Goal: Task Accomplishment & Management: Manage account settings

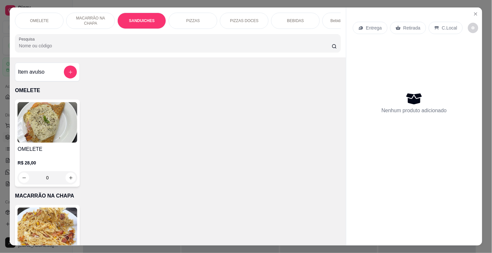
scroll to position [392, 0]
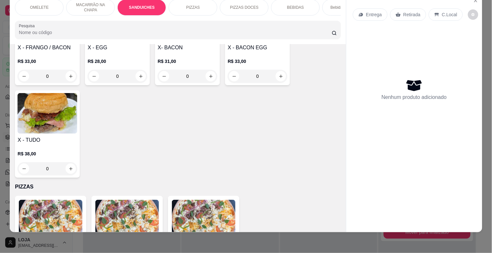
drag, startPoint x: 58, startPoint y: 144, endPoint x: 61, endPoint y: 146, distance: 3.3
click at [61, 146] on div "R$ 38,00 0" at bounding box center [48, 159] width 60 height 31
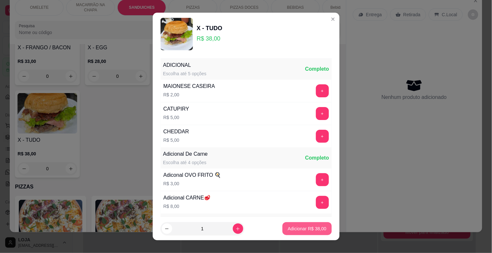
click at [297, 229] on p "Adicionar R$ 38,00" at bounding box center [307, 228] width 39 height 6
type input "1"
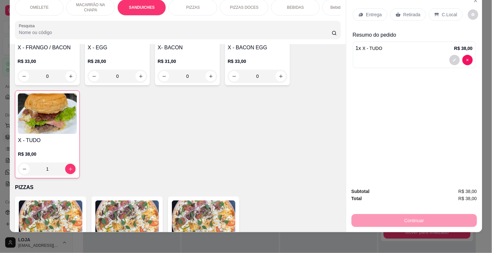
click at [333, 5] on p "Bebidas Alcoólicas" at bounding box center [347, 7] width 32 height 5
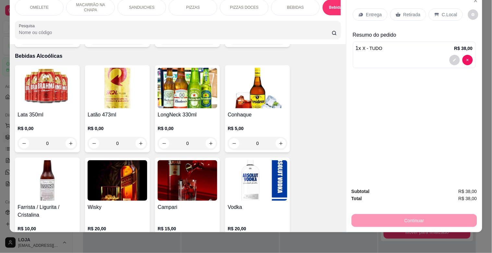
click at [296, 6] on div "BEBIDAS" at bounding box center [295, 7] width 49 height 16
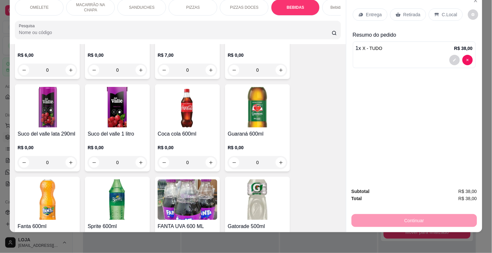
scroll to position [993, 0]
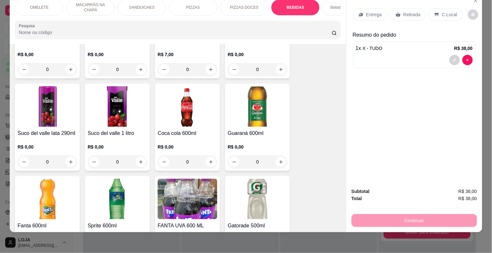
click at [199, 108] on img at bounding box center [188, 106] width 60 height 41
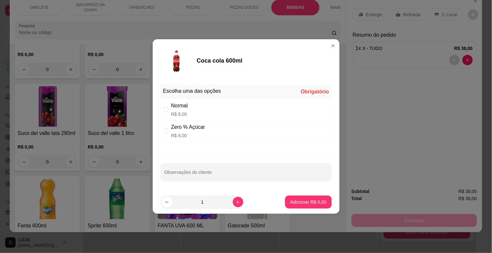
click at [215, 104] on div "Normal R$ 8,00" at bounding box center [246, 109] width 171 height 21
radio input "true"
click at [305, 202] on p "Adicionar R$ 8,00" at bounding box center [308, 202] width 36 height 6
type input "1"
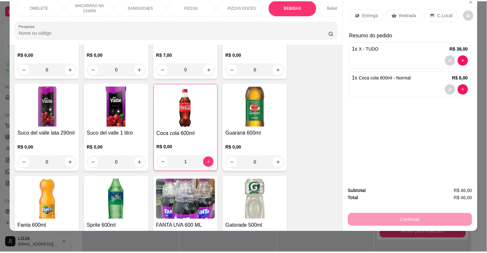
scroll to position [0, 0]
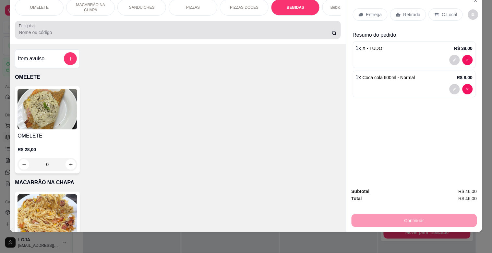
click at [174, 36] on div at bounding box center [178, 29] width 318 height 13
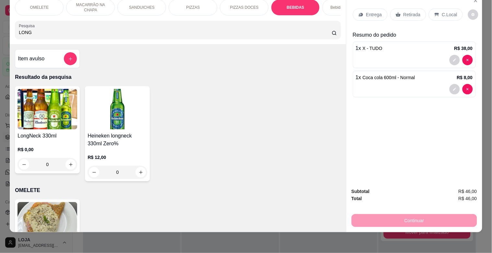
type input "LONG"
click at [67, 108] on img at bounding box center [48, 109] width 60 height 41
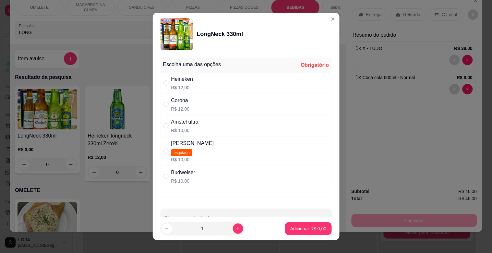
drag, startPoint x: 200, startPoint y: 183, endPoint x: 217, endPoint y: 183, distance: 16.2
click at [202, 183] on div "Budweiser R$ 10,00" at bounding box center [246, 176] width 171 height 21
radio input "true"
click at [312, 228] on p "Adicionar R$ 10,00" at bounding box center [307, 228] width 39 height 6
type input "1"
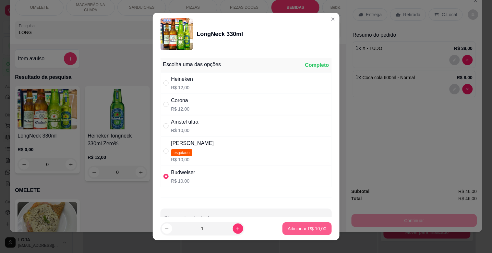
type input "1"
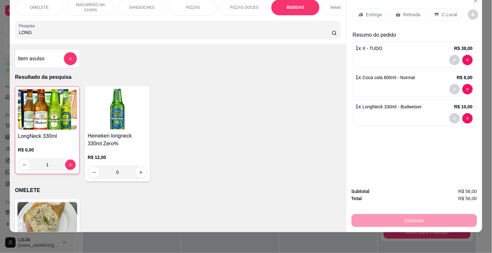
click at [408, 11] on p "Retirada" at bounding box center [412, 14] width 17 height 6
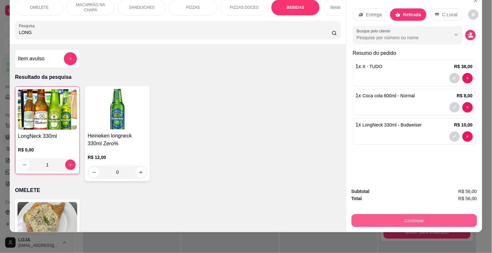
click at [429, 214] on button "Continuar" at bounding box center [415, 220] width 126 height 13
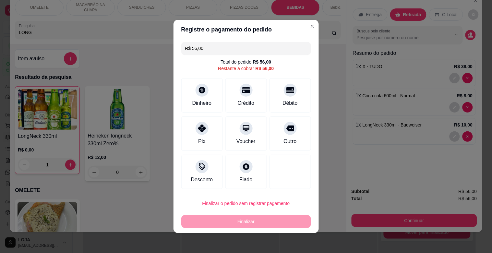
drag, startPoint x: 236, startPoint y: 104, endPoint x: 276, endPoint y: 179, distance: 85.2
click at [238, 104] on div "Crédito" at bounding box center [246, 103] width 17 height 8
type input "R$ 0,00"
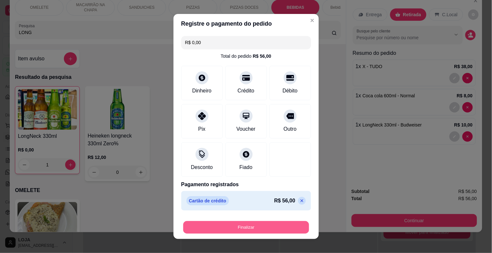
click at [250, 226] on button "Finalizar" at bounding box center [246, 227] width 126 height 13
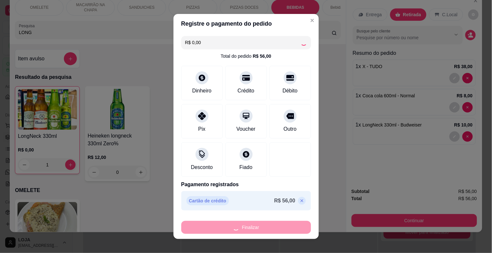
type input "0"
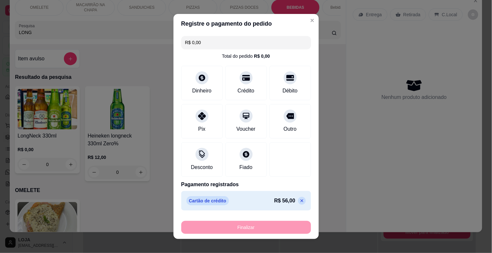
type input "-R$ 56,00"
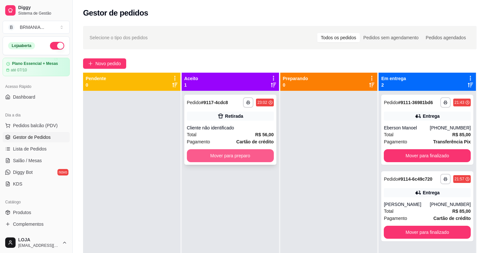
click at [240, 159] on button "Mover para preparo" at bounding box center [230, 155] width 87 height 13
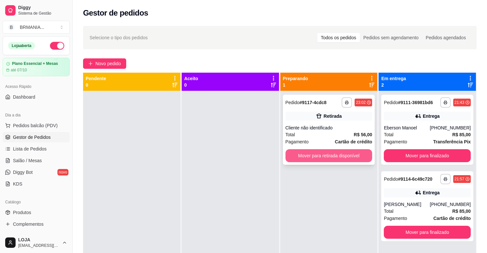
click at [332, 151] on button "Mover para retirada disponível" at bounding box center [328, 155] width 87 height 13
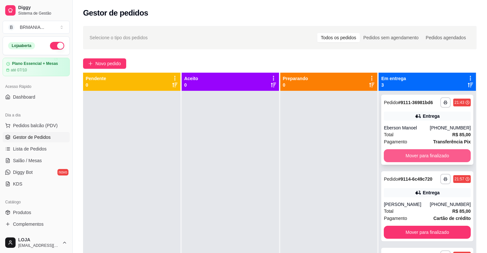
click at [411, 154] on button "Mover para finalizado" at bounding box center [427, 155] width 87 height 13
click at [417, 153] on button "Mover para finalizado" at bounding box center [427, 156] width 84 height 13
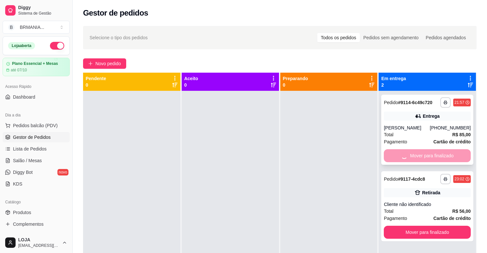
click at [417, 226] on button "Mover para finalizado" at bounding box center [427, 232] width 87 height 13
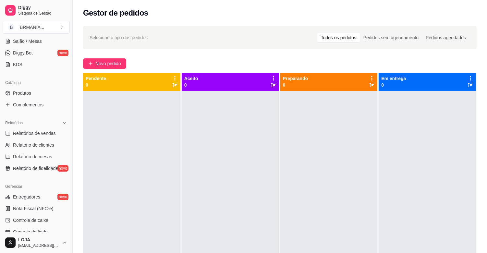
scroll to position [121, 0]
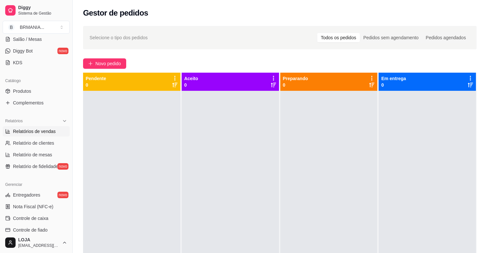
click at [50, 134] on span "Relatórios de vendas" at bounding box center [34, 131] width 43 height 6
select select "ALL"
select select "0"
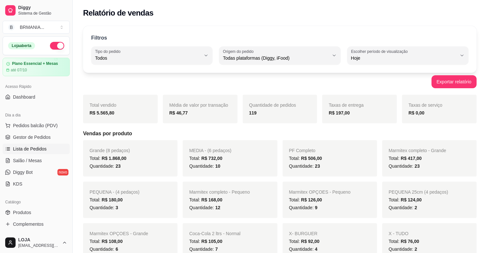
click at [38, 148] on span "Lista de Pedidos" at bounding box center [30, 149] width 34 height 6
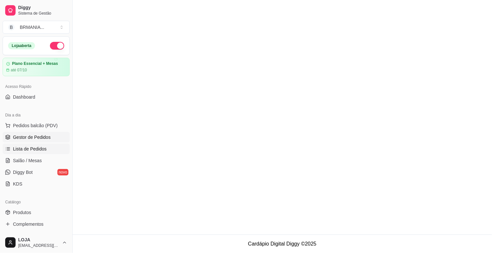
click at [41, 141] on link "Gestor de Pedidos" at bounding box center [36, 137] width 67 height 10
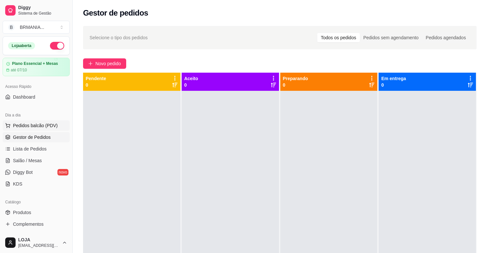
click at [54, 127] on span "Pedidos balcão (PDV)" at bounding box center [35, 125] width 45 height 6
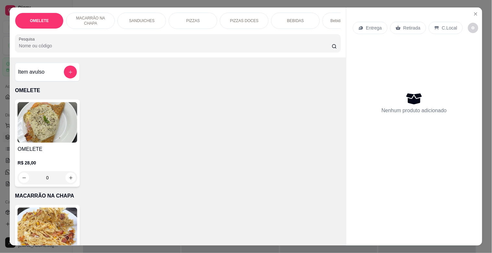
click at [88, 46] on input "Pesquisa" at bounding box center [175, 45] width 313 height 6
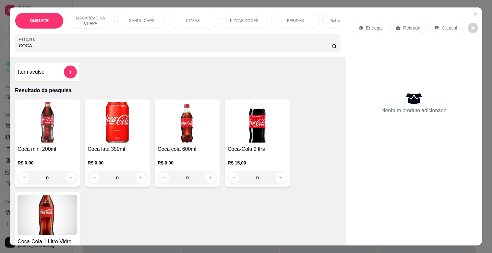
type input "COCA"
click at [122, 129] on img at bounding box center [118, 122] width 60 height 41
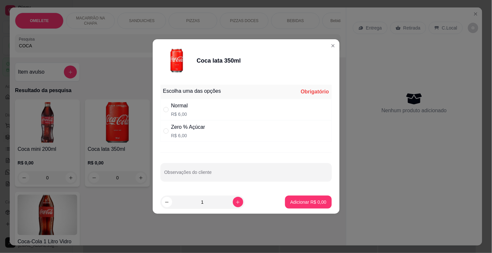
click at [191, 106] on div "Normal R$ 6,00" at bounding box center [246, 109] width 171 height 21
radio input "true"
click at [307, 205] on button "Adicionar R$ 6,00" at bounding box center [308, 202] width 46 height 13
type input "1"
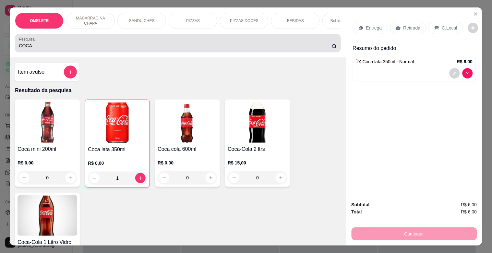
click at [75, 43] on div "COCA" at bounding box center [178, 43] width 318 height 13
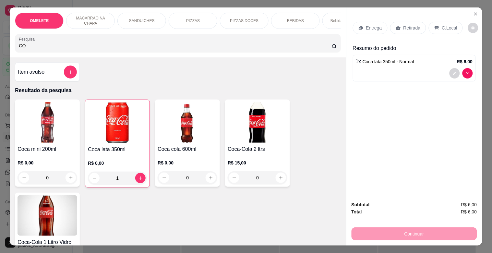
type input "C"
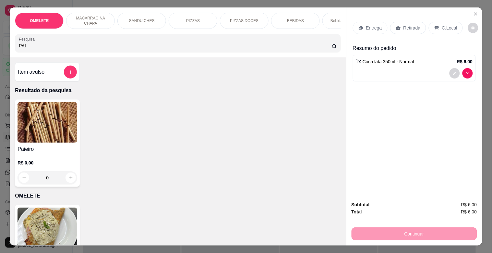
type input "PAI"
click at [59, 111] on img at bounding box center [48, 122] width 60 height 41
click at [476, 11] on icon "Close" at bounding box center [475, 13] width 5 height 5
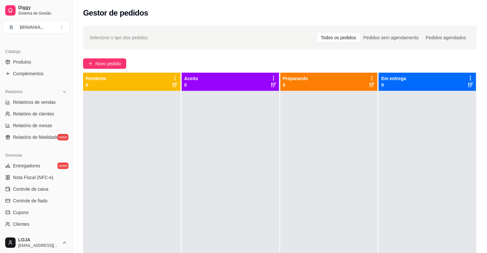
scroll to position [213, 0]
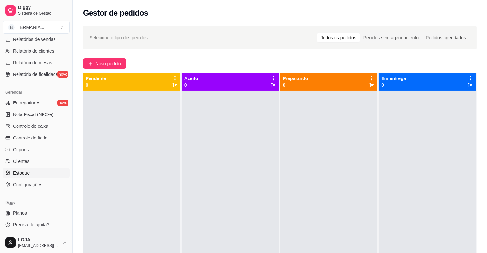
click at [34, 171] on link "Estoque" at bounding box center [36, 173] width 67 height 10
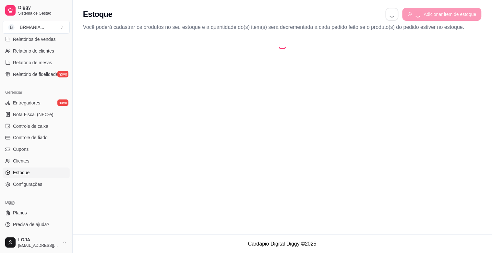
select select "QUANTITY_ORDER"
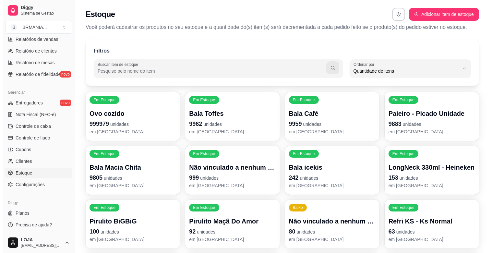
scroll to position [6, 0]
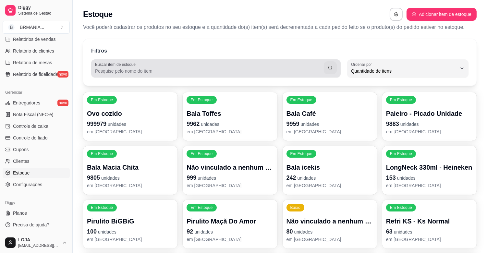
click at [119, 72] on input "Buscar item de estoque" at bounding box center [209, 71] width 229 height 6
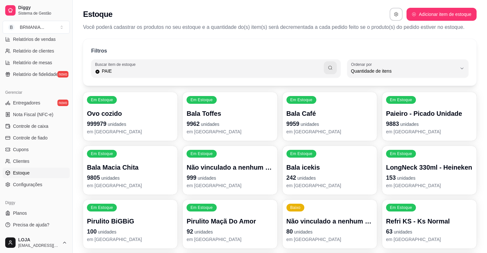
type input "PAIE"
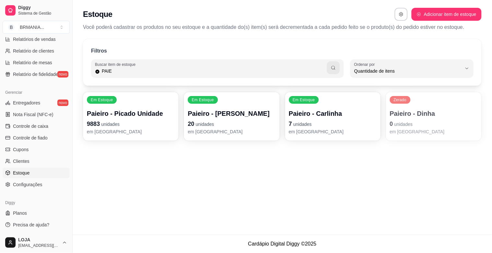
click at [422, 122] on p "0 unidades" at bounding box center [434, 123] width 88 height 9
click at [423, 110] on p "Paieiro - Dinha" at bounding box center [434, 113] width 88 height 9
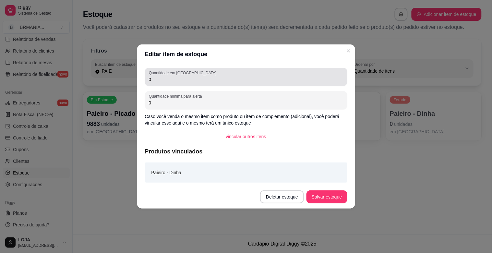
click at [212, 79] on input "0" at bounding box center [246, 79] width 195 height 6
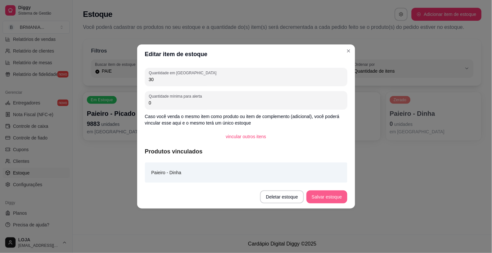
type input "30"
click at [330, 192] on button "Salvar estoque" at bounding box center [327, 197] width 40 height 13
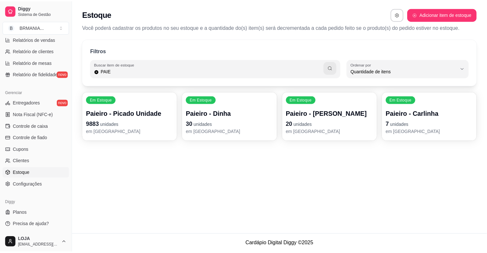
scroll to position [0, 0]
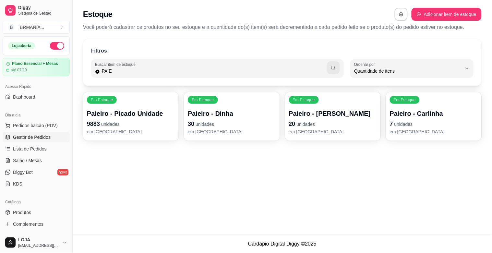
click at [36, 134] on link "Gestor de Pedidos" at bounding box center [36, 137] width 67 height 10
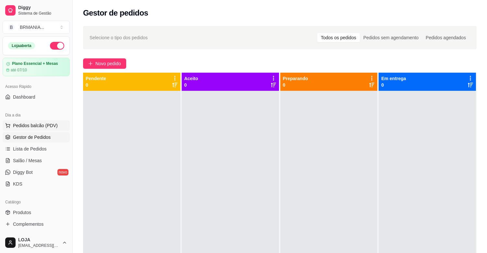
click at [37, 127] on span "Pedidos balcão (PDV)" at bounding box center [35, 125] width 45 height 6
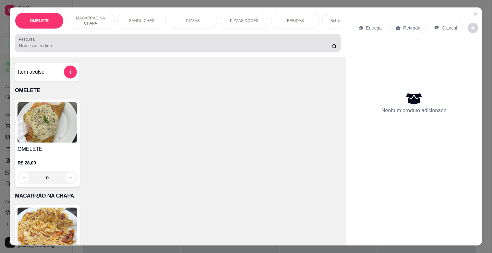
click at [95, 47] on input "Pesquisa" at bounding box center [175, 45] width 313 height 6
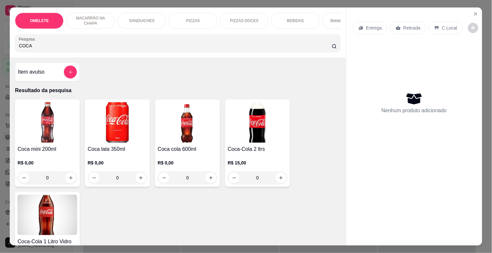
type input "COCA"
click at [97, 120] on img at bounding box center [118, 122] width 60 height 41
click at [192, 104] on div "Normal R$ 6,00" at bounding box center [245, 109] width 171 height 21
radio input "true"
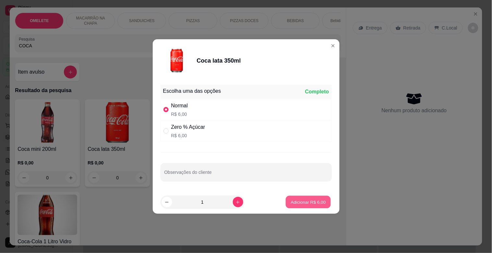
click at [309, 204] on p "Adicionar R$ 6,00" at bounding box center [308, 202] width 35 height 6
type input "1"
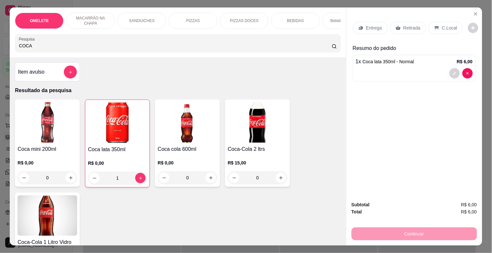
drag, startPoint x: 81, startPoint y: 49, endPoint x: 0, endPoint y: 44, distance: 81.3
click at [0, 44] on div "OMELETE MACARRÃO NA CHAPA SANDUICHES PIZZAS PIZZAS DOCES BEBIDAS Bebidas Alcoól…" at bounding box center [246, 126] width 492 height 253
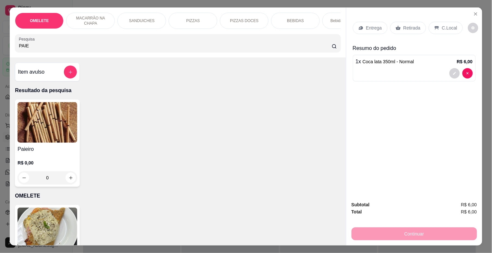
type input "PAIE"
click at [62, 158] on div "R$ 0,00 0" at bounding box center [48, 168] width 60 height 31
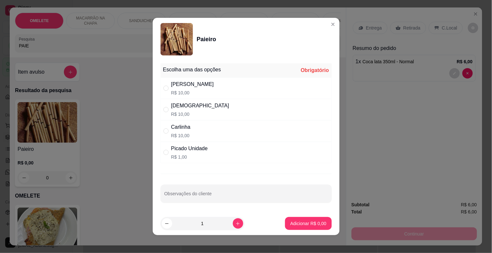
click at [224, 124] on div "Carlinha R$ 10,00" at bounding box center [246, 130] width 171 height 21
radio input "true"
click at [221, 108] on div "Dinha R$ 10,00" at bounding box center [246, 109] width 171 height 21
radio input "true"
radio input "false"
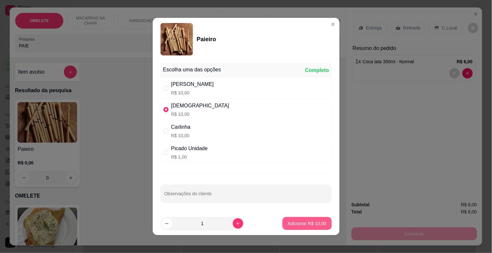
click at [301, 225] on p "Adicionar R$ 10,00" at bounding box center [307, 223] width 39 height 6
type input "1"
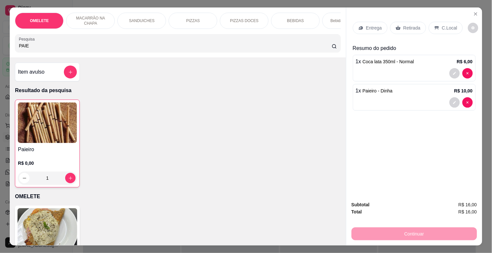
click at [400, 22] on div "Retirada" at bounding box center [408, 28] width 36 height 12
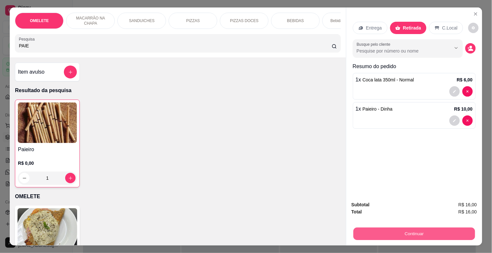
click at [416, 228] on button "Continuar" at bounding box center [414, 233] width 122 height 13
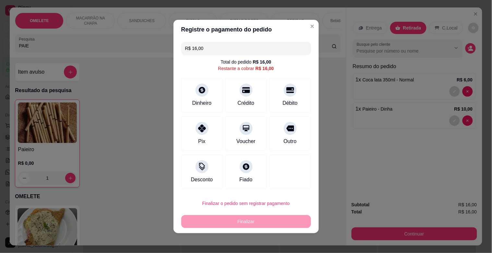
drag, startPoint x: 284, startPoint y: 128, endPoint x: 283, endPoint y: 140, distance: 12.3
click at [286, 131] on icon at bounding box center [290, 129] width 8 height 8
type input "R$ 0,00"
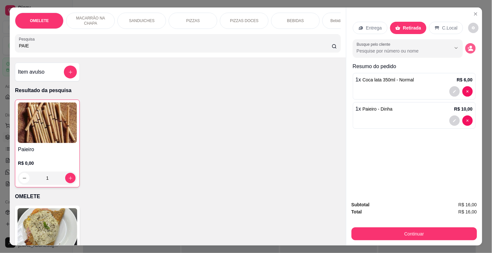
click at [468, 46] on icon "decrease-product-quantity" at bounding box center [471, 48] width 6 height 6
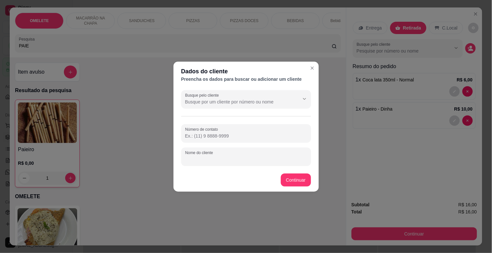
click at [204, 162] on input "Nome do cliente" at bounding box center [246, 159] width 122 height 6
type input "OTAVIO"
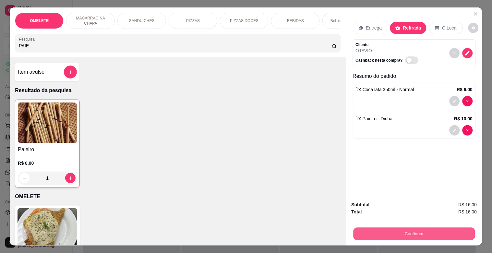
click at [400, 233] on button "Continuar" at bounding box center [414, 233] width 122 height 13
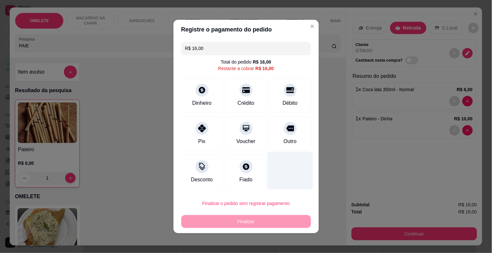
drag, startPoint x: 284, startPoint y: 140, endPoint x: 284, endPoint y: 172, distance: 31.8
click at [284, 140] on div "Outro" at bounding box center [290, 142] width 13 height 8
type input "R$ 0,00"
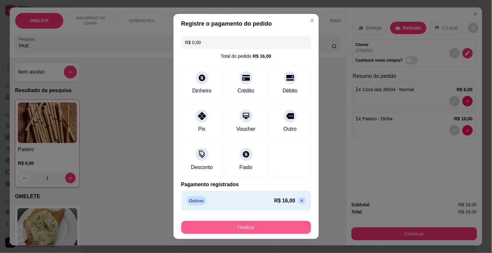
click at [249, 223] on button "Finalizar" at bounding box center [246, 227] width 130 height 13
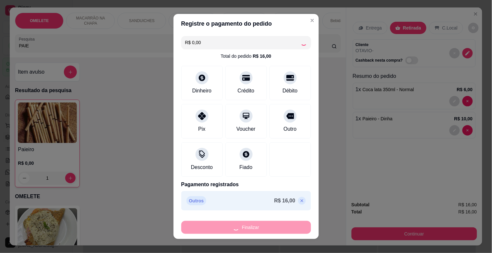
type input "0"
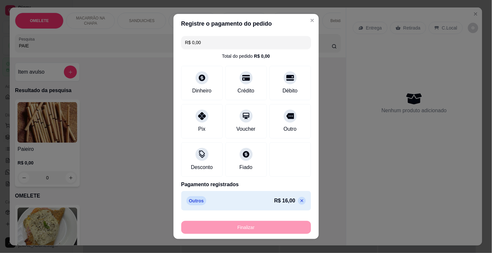
type input "-R$ 16,00"
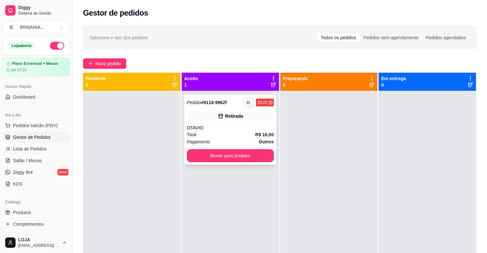
click at [244, 104] on button "button" at bounding box center [248, 102] width 10 height 10
click at [233, 125] on button "IMPRESSORA" at bounding box center [229, 125] width 47 height 10
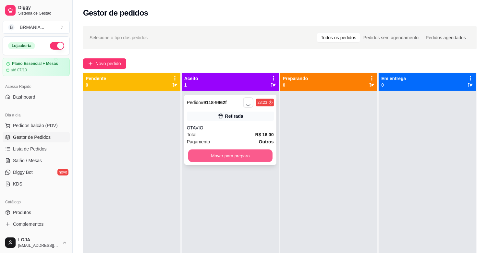
click at [237, 153] on button "Mover para preparo" at bounding box center [230, 156] width 84 height 13
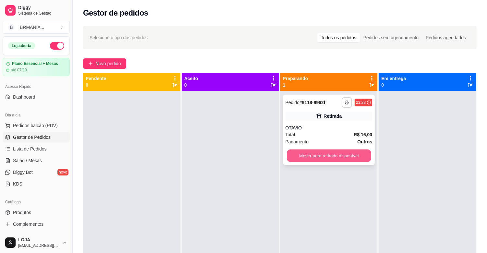
click at [320, 157] on button "Mover para retirada disponível" at bounding box center [329, 156] width 84 height 13
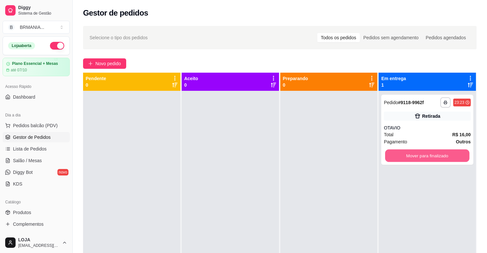
click at [408, 156] on button "Mover para finalizado" at bounding box center [427, 156] width 84 height 13
